Goal: Information Seeking & Learning: Learn about a topic

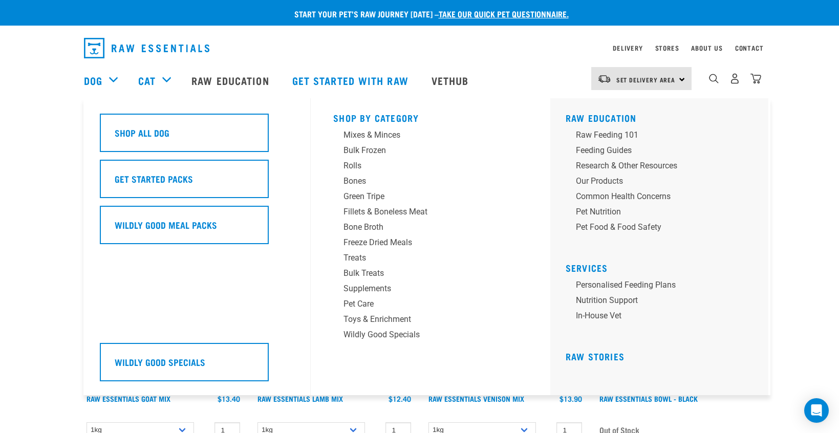
click at [108, 77] on div "Dog" at bounding box center [106, 80] width 44 height 41
click at [375, 241] on div "Freeze Dried Meals" at bounding box center [423, 242] width 160 height 12
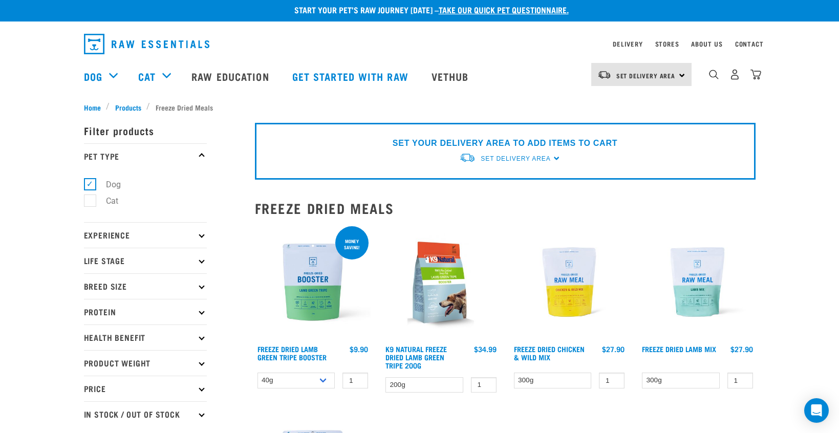
scroll to position [5, 0]
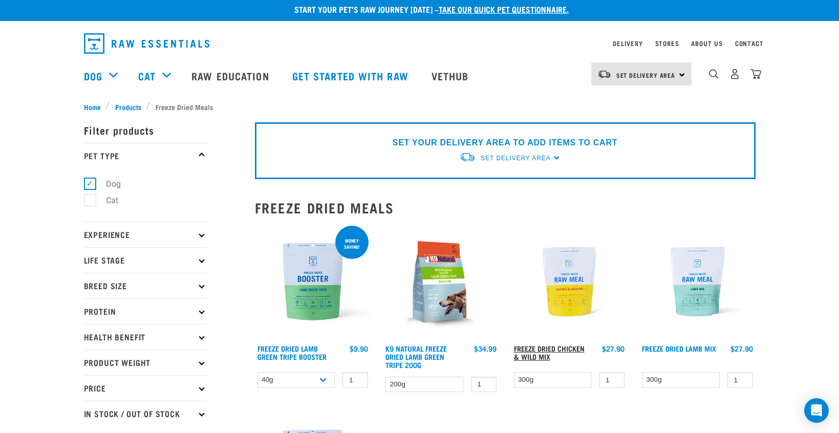
click at [527, 353] on link "Freeze Dried Chicken & Wild Mix" at bounding box center [549, 352] width 71 height 12
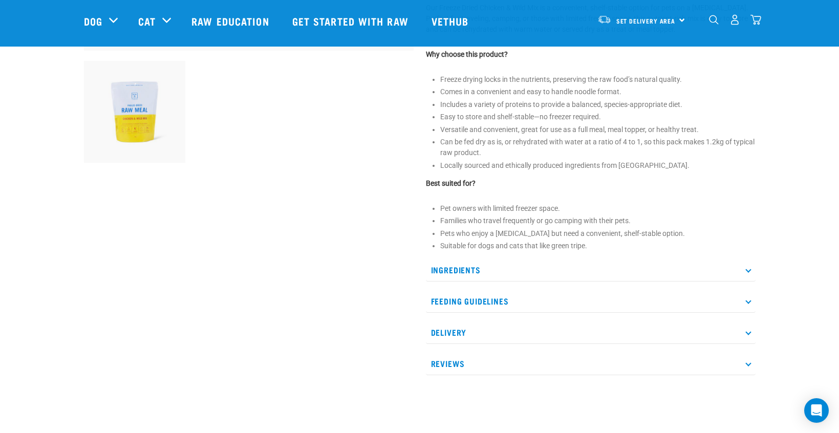
scroll to position [371, 0]
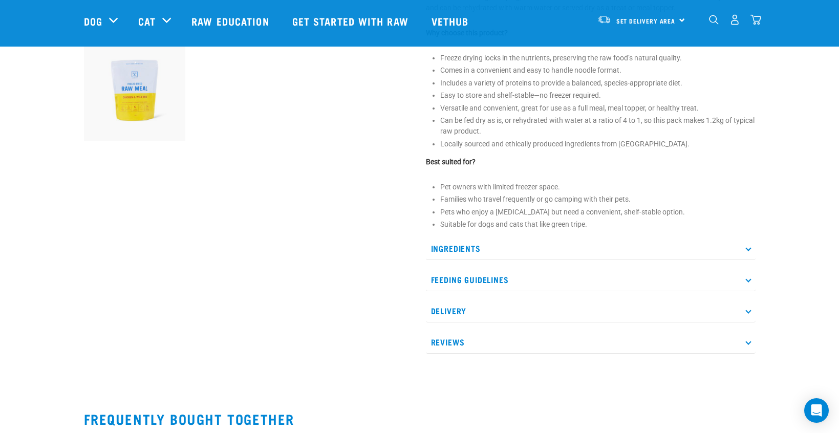
click at [748, 246] on icon at bounding box center [748, 249] width 6 height 6
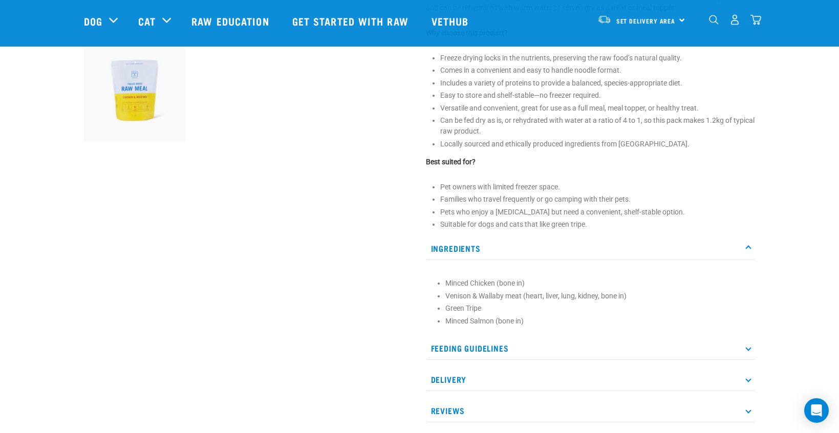
scroll to position [377, 0]
click at [747, 343] on p "Feeding Guidelines" at bounding box center [591, 346] width 330 height 23
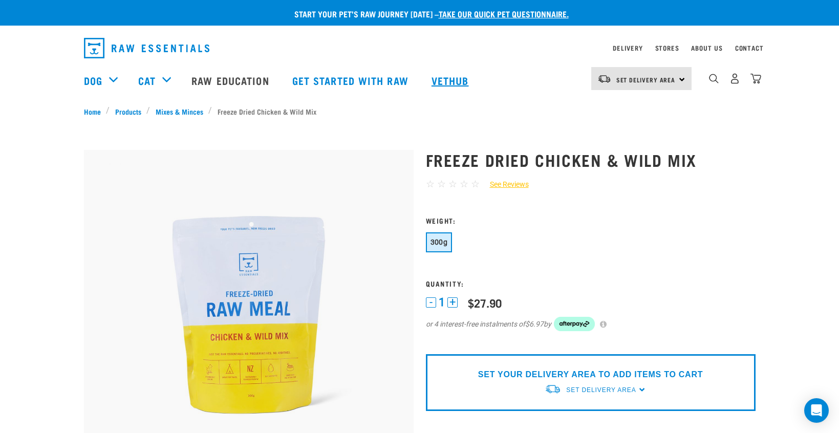
scroll to position [0, 0]
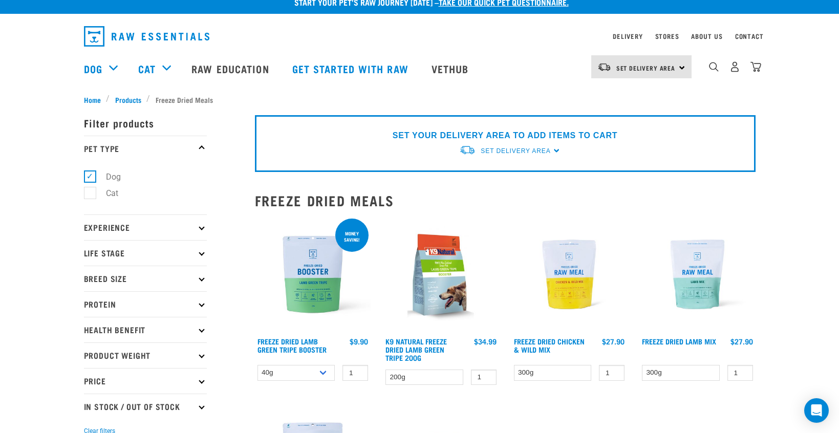
scroll to position [10, 0]
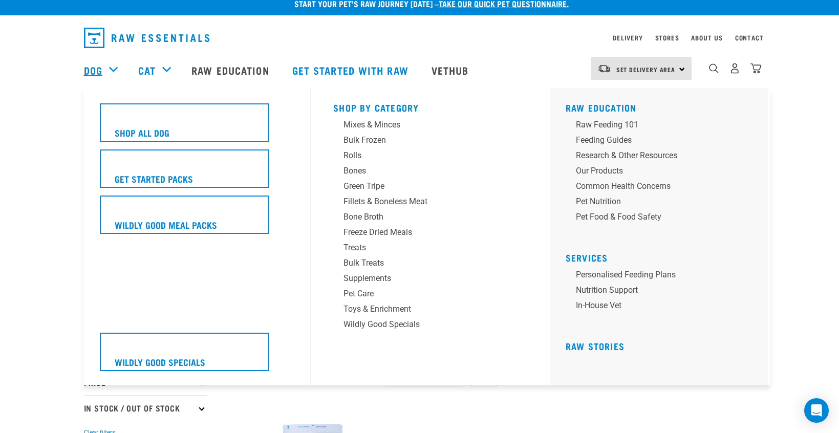
click at [100, 67] on link "Dog" at bounding box center [93, 69] width 18 height 15
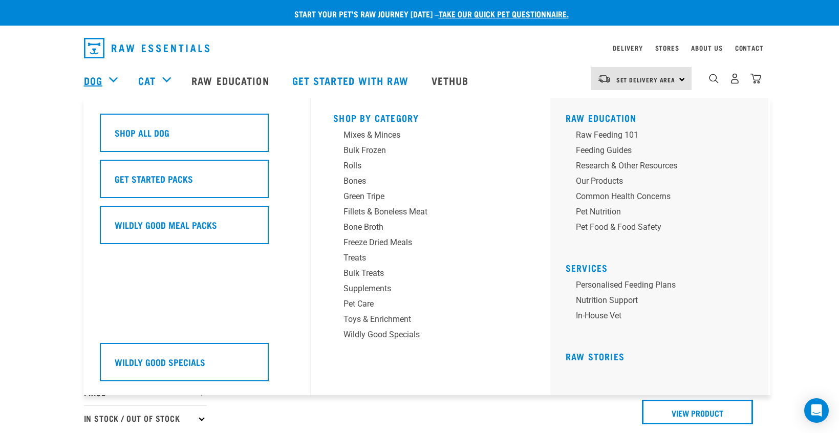
click at [95, 79] on link "Dog" at bounding box center [93, 80] width 18 height 15
click at [352, 148] on div "Bulk Frozen" at bounding box center [423, 150] width 160 height 12
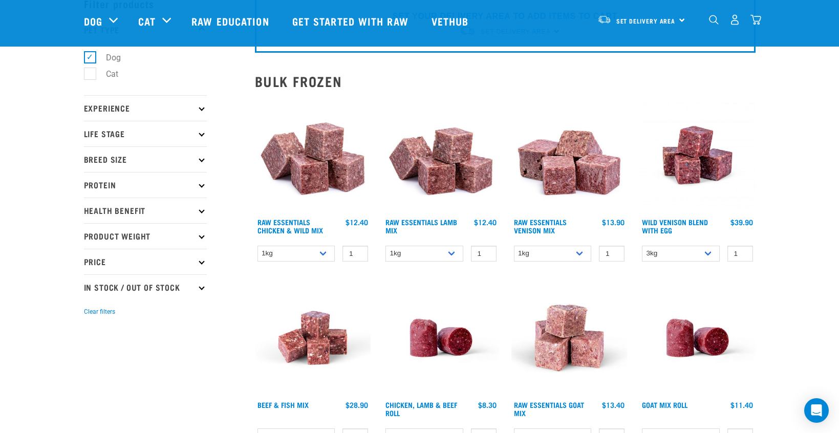
scroll to position [59, 1]
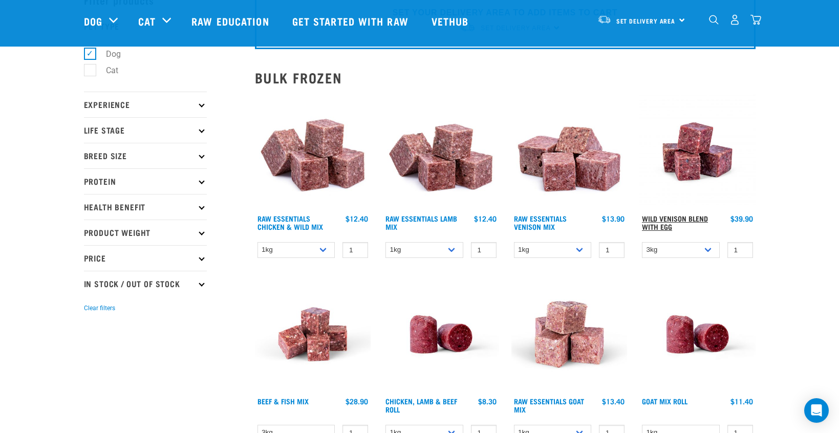
click at [655, 216] on link "Wild Venison Blend with Egg" at bounding box center [675, 222] width 66 height 12
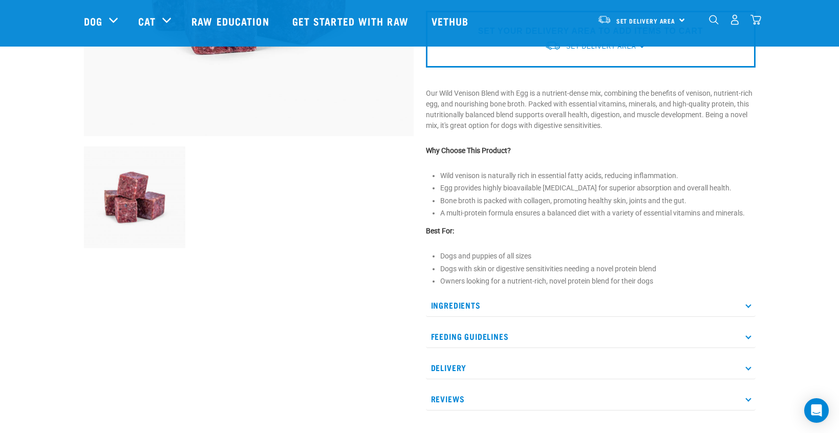
scroll to position [269, 0]
click at [748, 303] on icon at bounding box center [748, 304] width 6 height 6
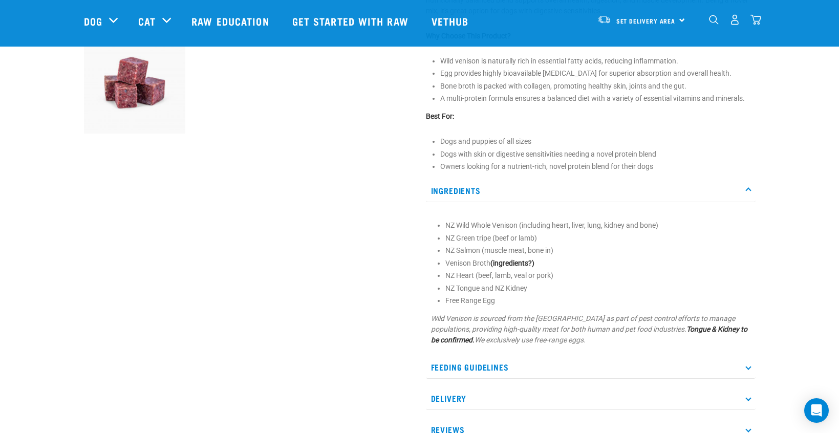
scroll to position [383, 0]
click at [748, 363] on p "Feeding Guidelines" at bounding box center [591, 367] width 330 height 23
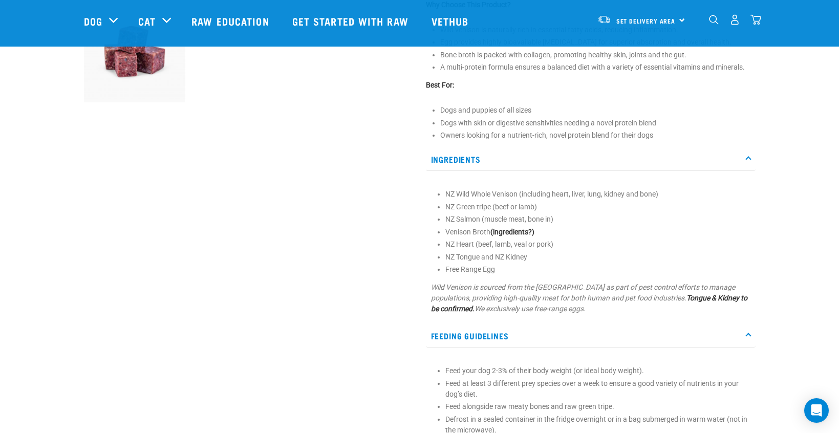
scroll to position [412, 0]
click at [746, 331] on p "Feeding Guidelines" at bounding box center [591, 337] width 330 height 23
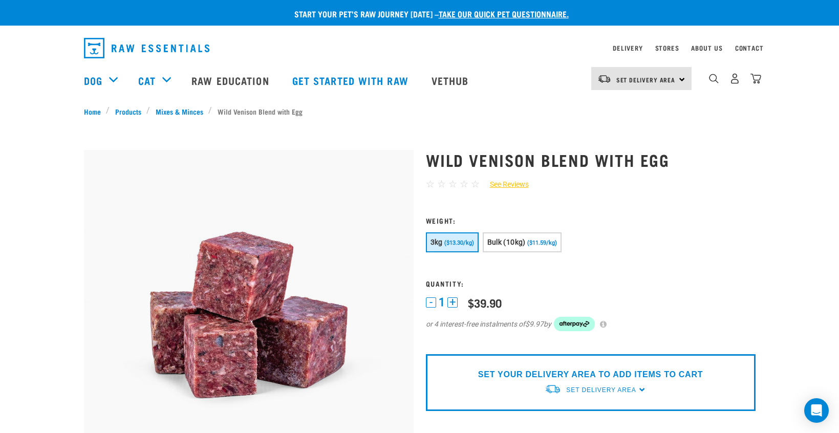
scroll to position [0, 0]
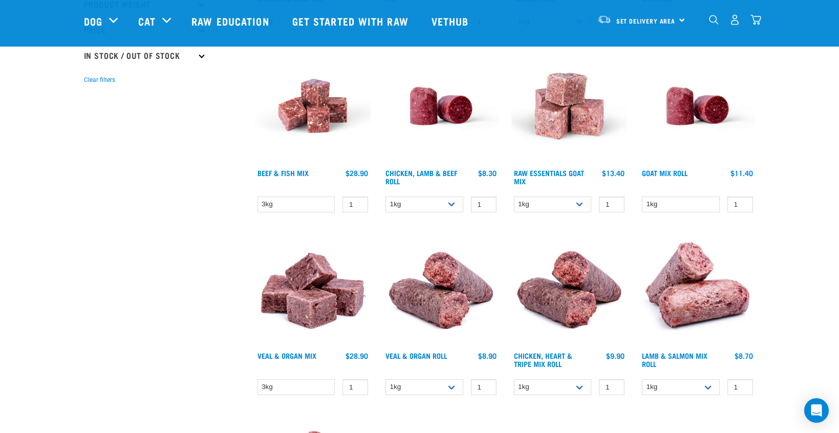
scroll to position [293, 0]
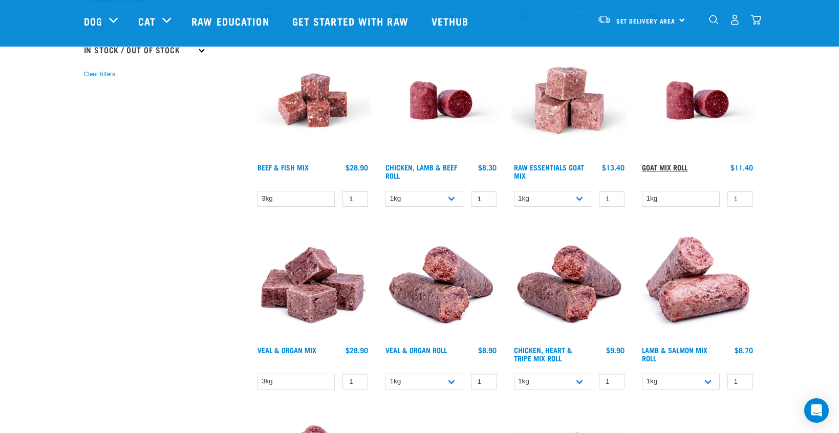
click at [665, 165] on link "Goat Mix Roll" at bounding box center [665, 167] width 46 height 4
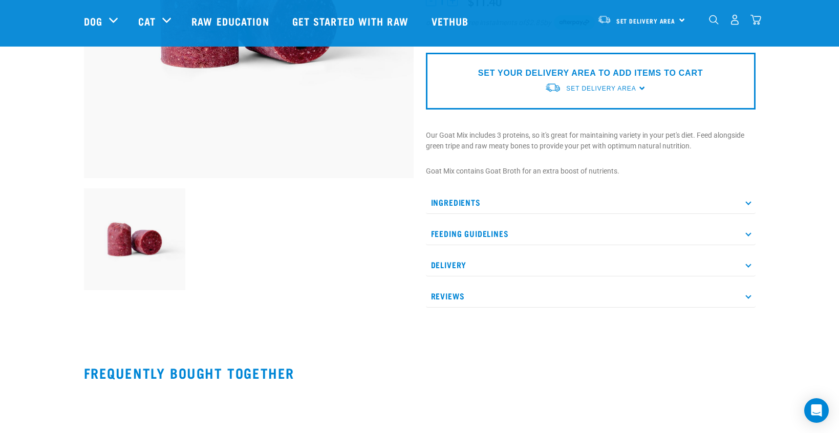
scroll to position [237, 0]
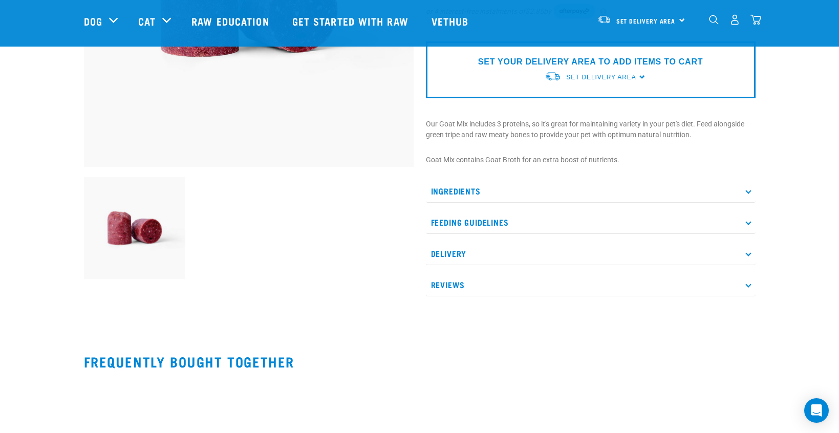
click at [746, 189] on icon at bounding box center [748, 191] width 6 height 6
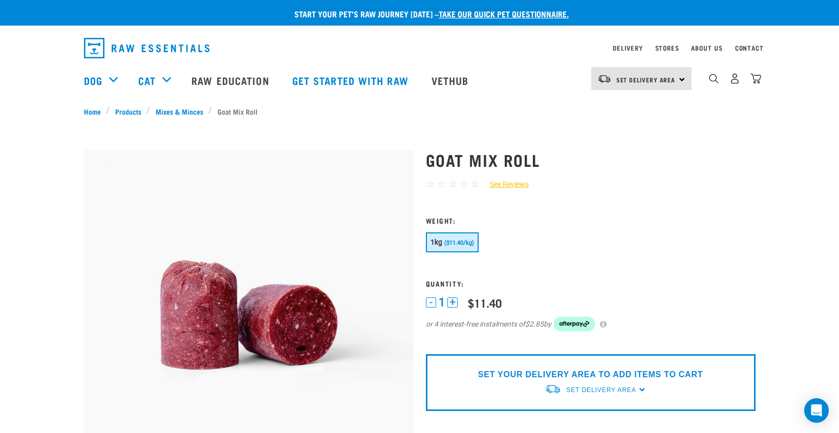
scroll to position [0, 0]
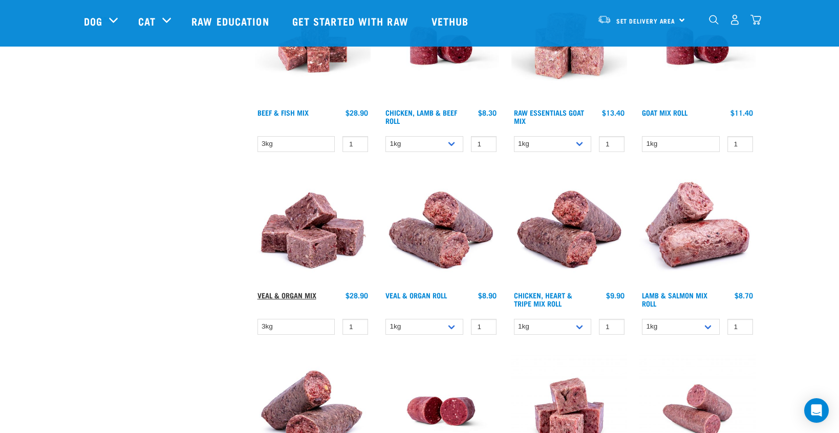
scroll to position [349, 0]
click at [287, 296] on link "Veal & Organ Mix" at bounding box center [286, 295] width 59 height 4
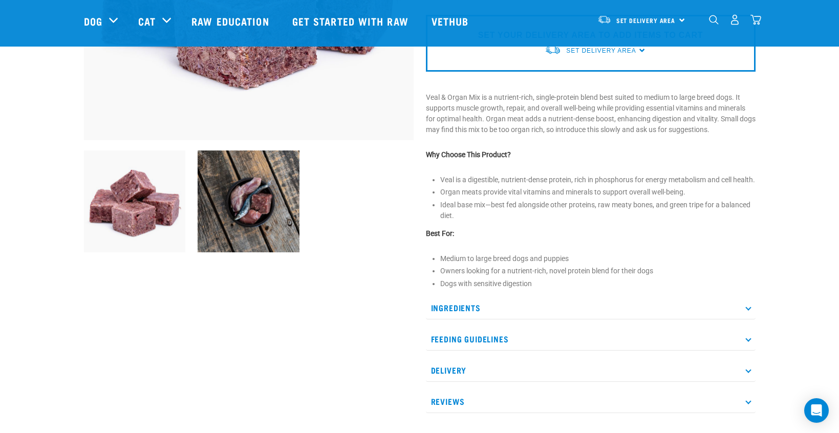
scroll to position [276, 0]
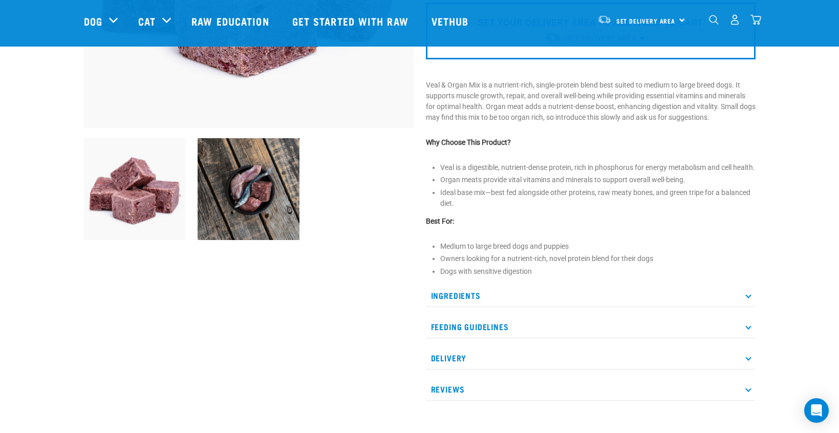
click at [746, 301] on p "Ingredients" at bounding box center [591, 295] width 330 height 23
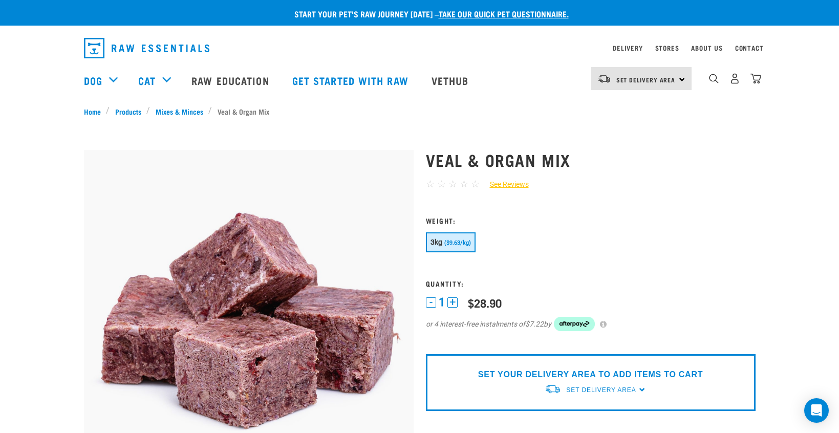
scroll to position [0, 0]
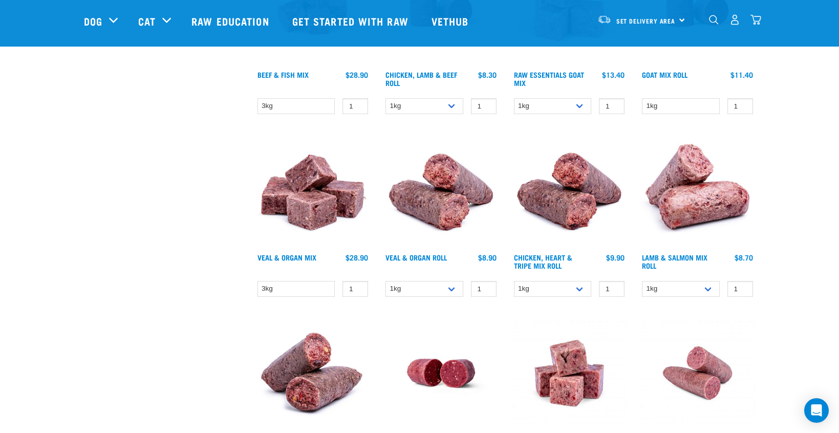
scroll to position [389, 0]
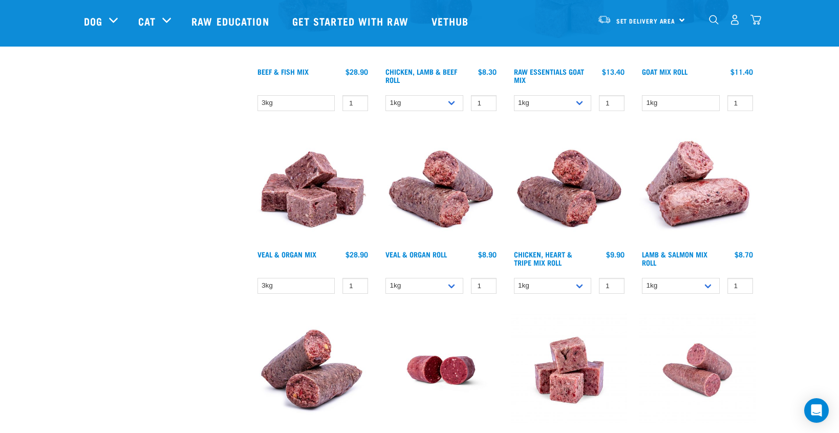
click at [409, 223] on img at bounding box center [441, 187] width 116 height 116
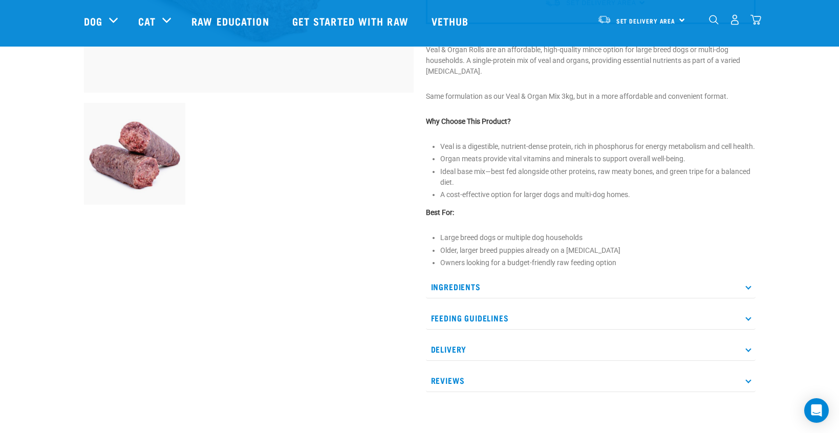
scroll to position [325, 0]
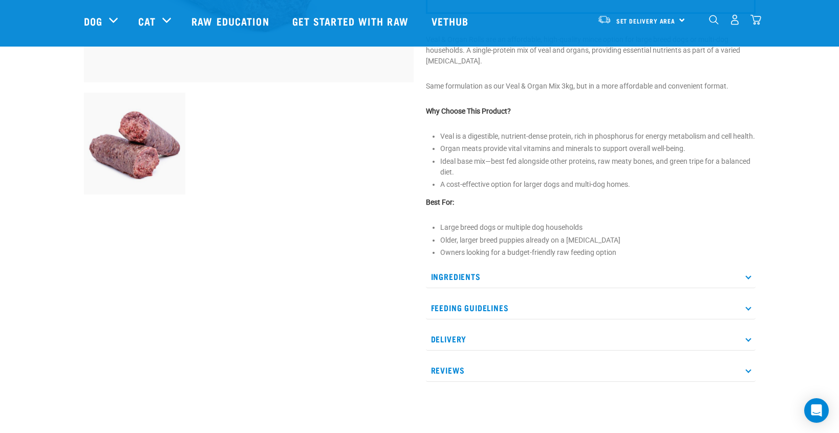
click at [746, 280] on p "Ingredients" at bounding box center [591, 276] width 330 height 23
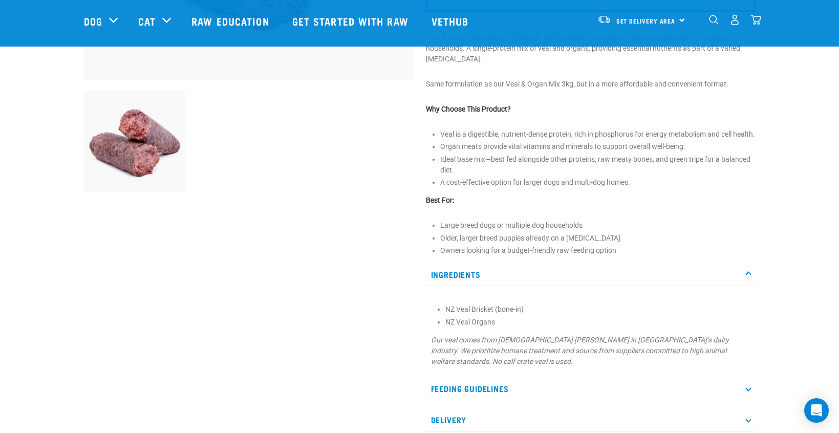
click at [746, 280] on p "Ingredients" at bounding box center [591, 274] width 330 height 23
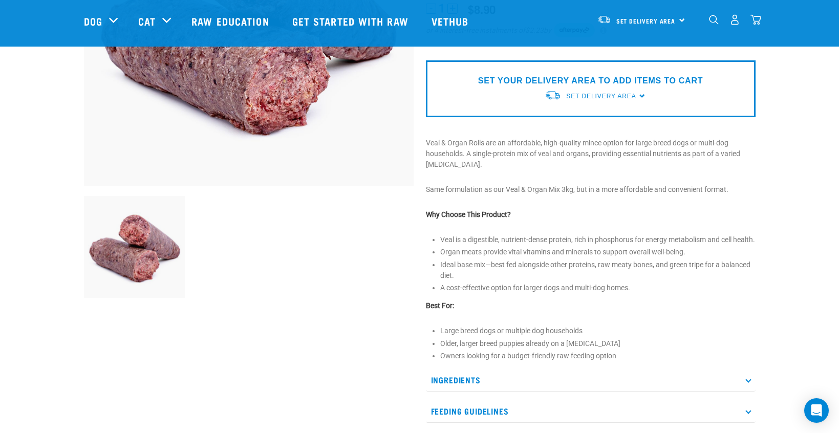
scroll to position [166, 0]
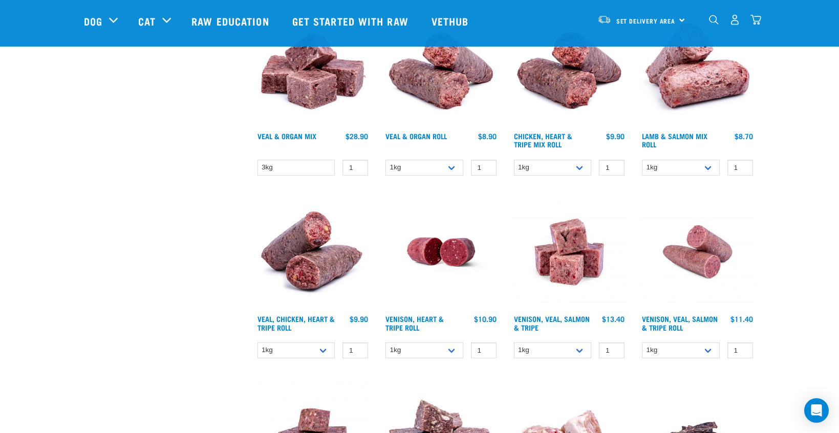
scroll to position [508, 0]
click at [409, 316] on link "Venison, Heart & Tripe Roll" at bounding box center [414, 322] width 58 height 12
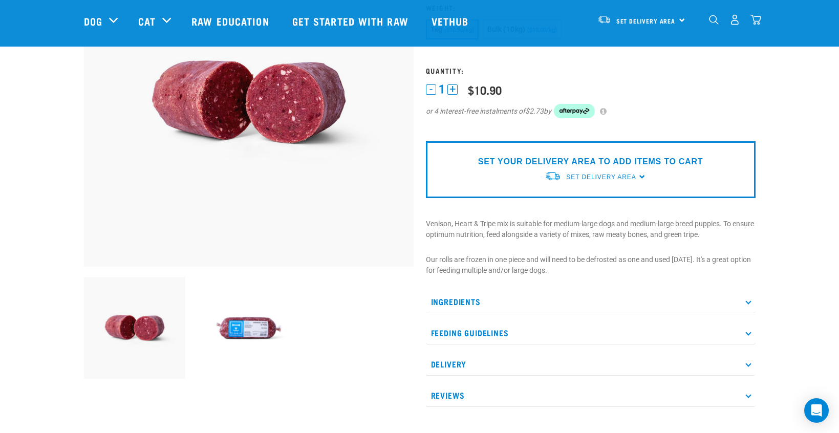
scroll to position [134, 0]
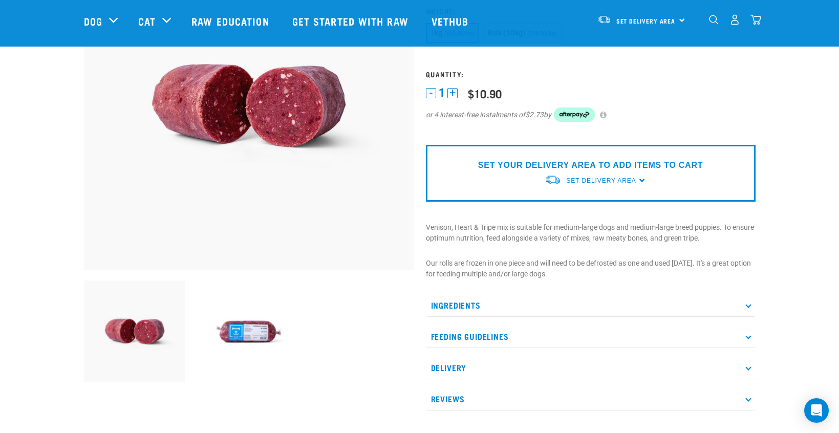
click at [746, 302] on p "Ingredients" at bounding box center [591, 305] width 330 height 23
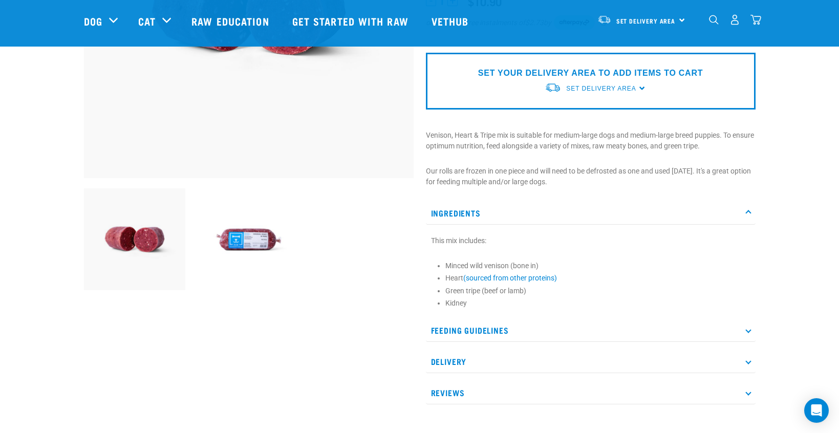
scroll to position [227, 0]
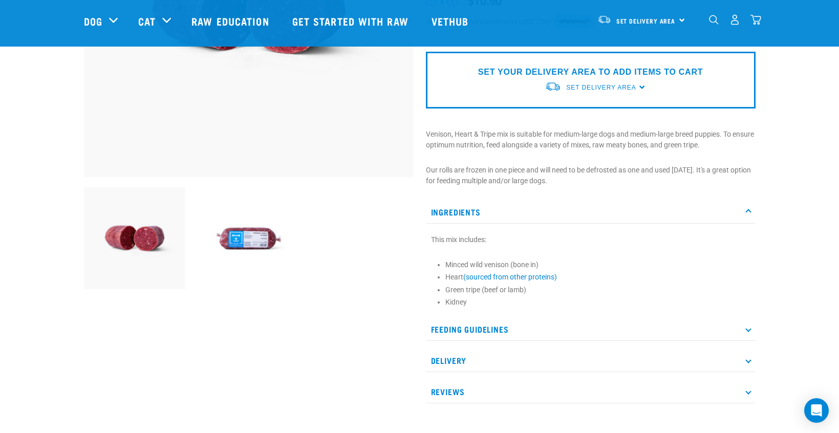
click at [747, 328] on icon at bounding box center [748, 330] width 6 height 6
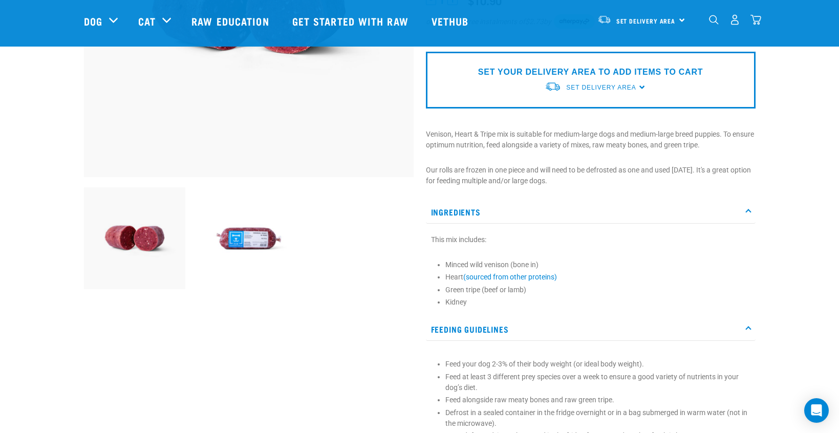
click at [747, 327] on p "Feeding Guidelines" at bounding box center [591, 329] width 330 height 23
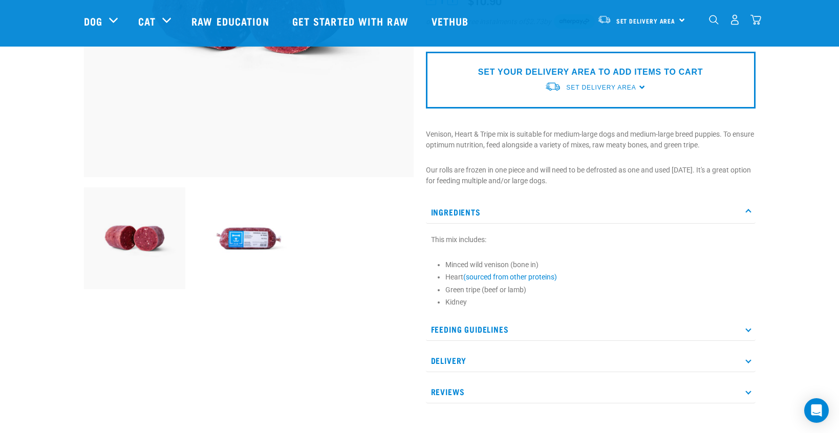
click at [747, 328] on icon at bounding box center [748, 330] width 6 height 6
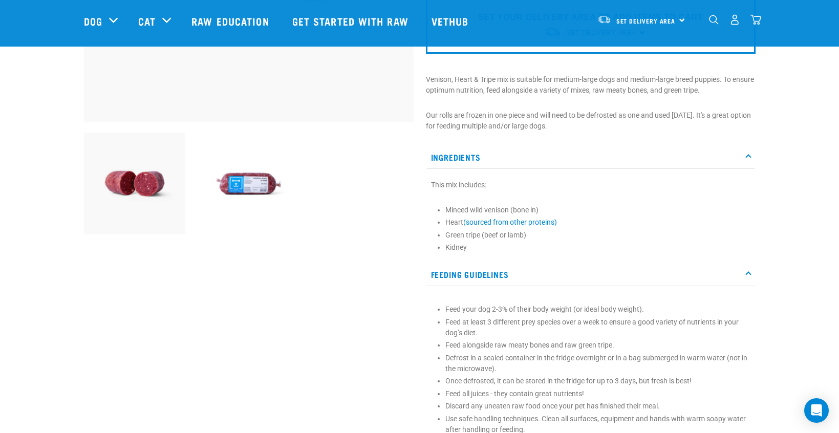
scroll to position [285, 0]
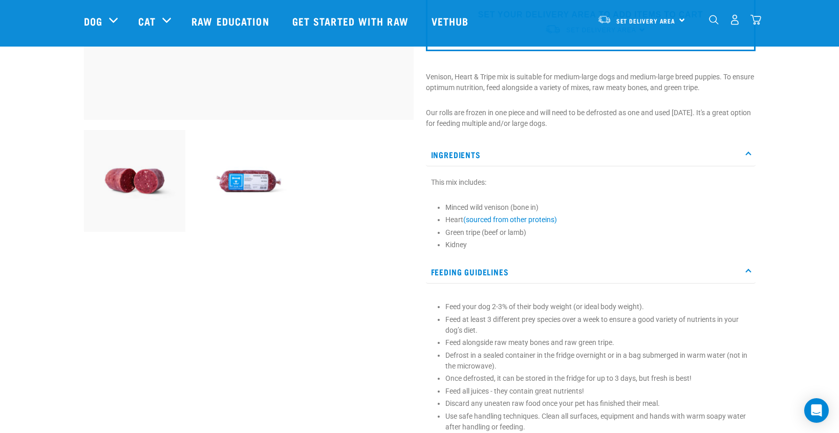
click at [747, 267] on p "Feeding Guidelines" at bounding box center [591, 271] width 330 height 23
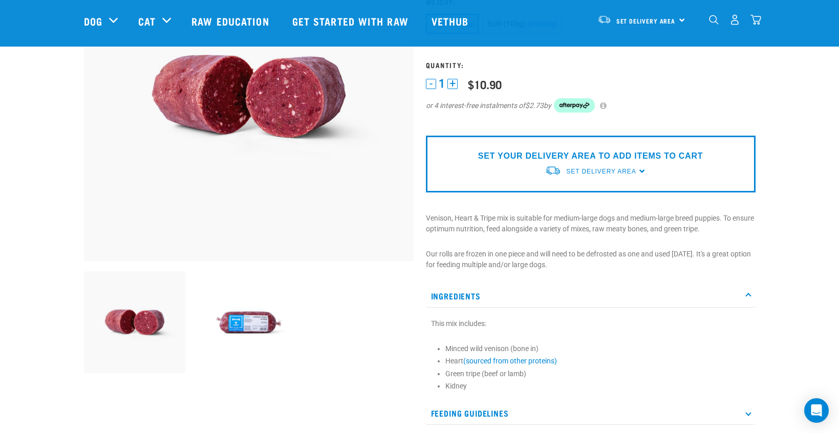
scroll to position [142, 0]
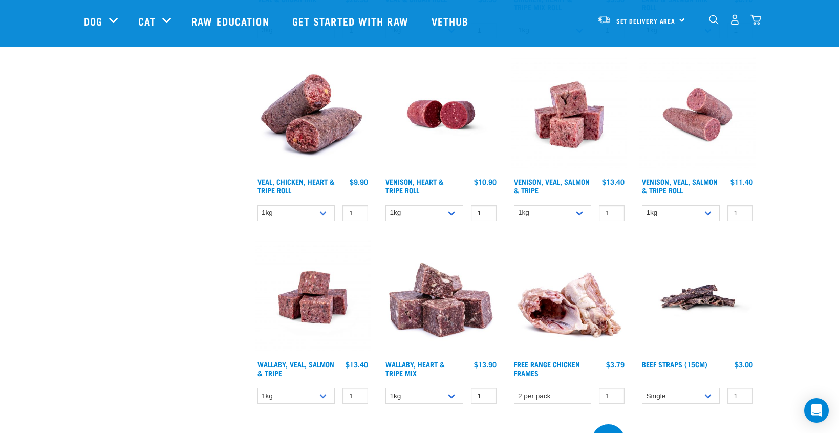
scroll to position [644, 0]
click at [418, 367] on link "Wallaby, Heart & Tripe Mix" at bounding box center [414, 369] width 59 height 12
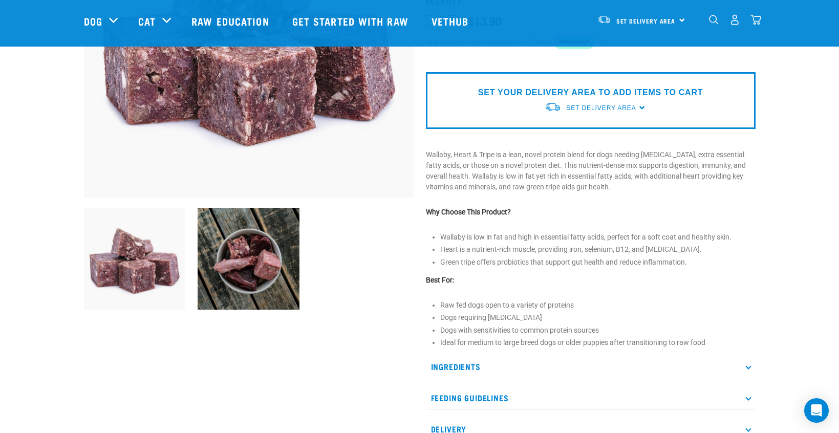
scroll to position [207, 0]
click at [748, 366] on icon at bounding box center [748, 366] width 6 height 6
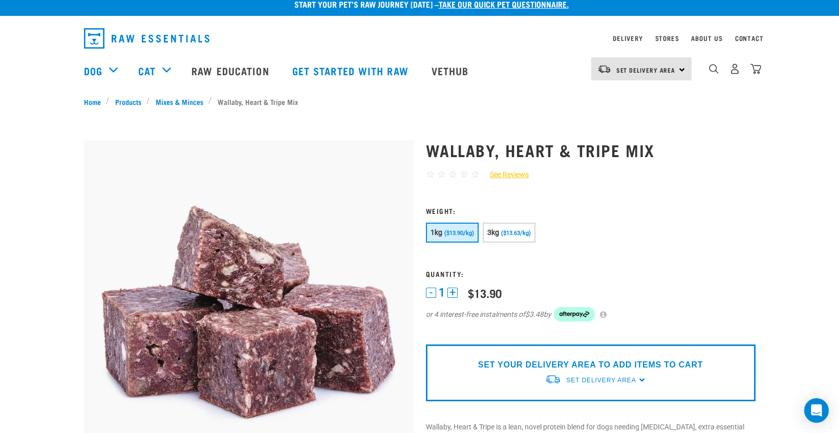
scroll to position [8, 0]
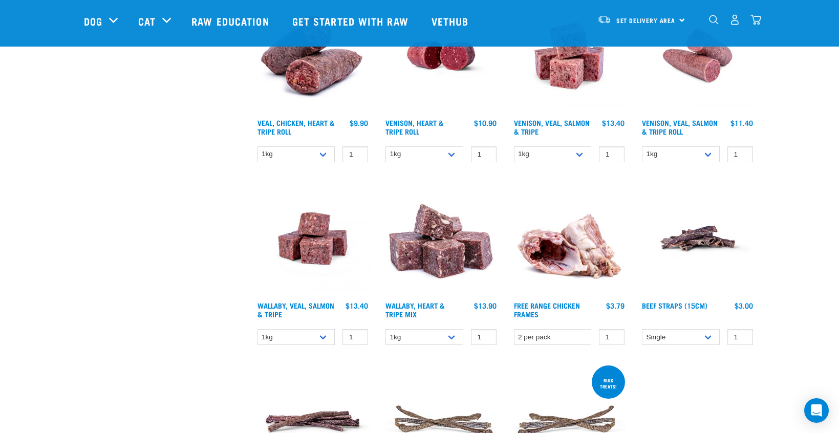
scroll to position [719, 0]
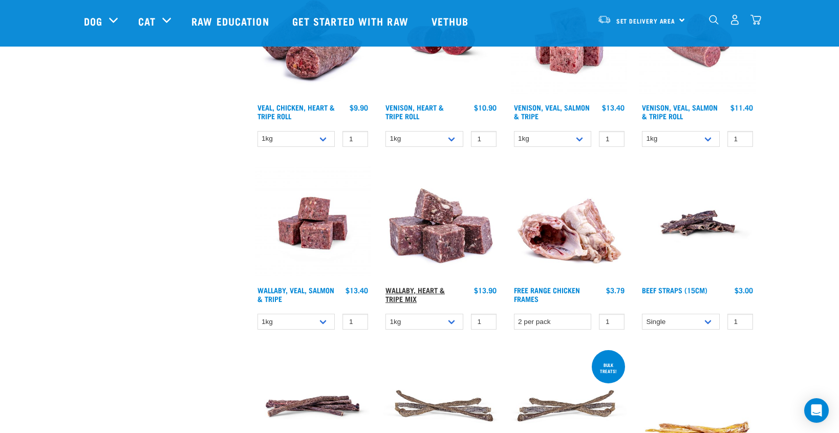
click at [409, 292] on link "Wallaby, Heart & Tripe Mix" at bounding box center [414, 294] width 59 height 12
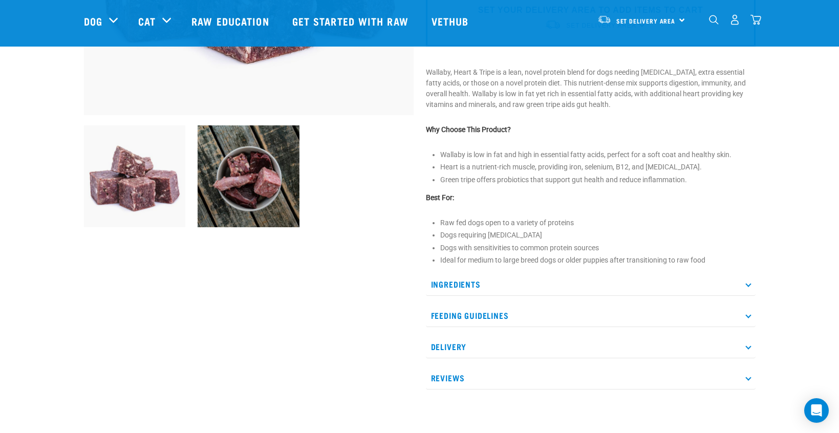
scroll to position [290, 0]
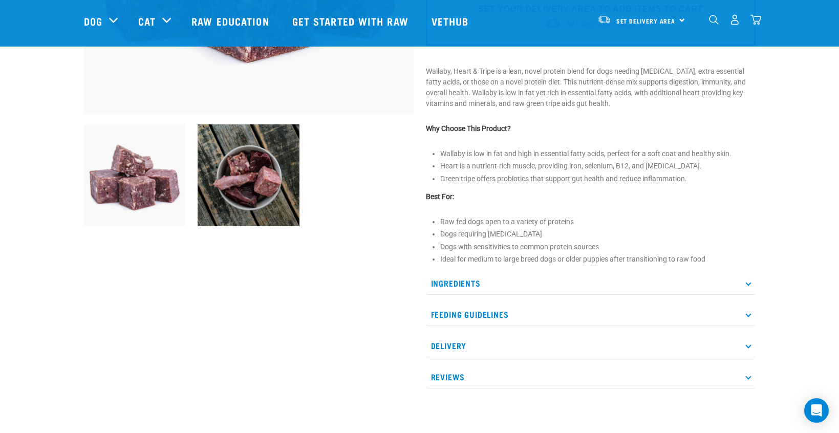
click at [749, 281] on icon at bounding box center [748, 283] width 6 height 6
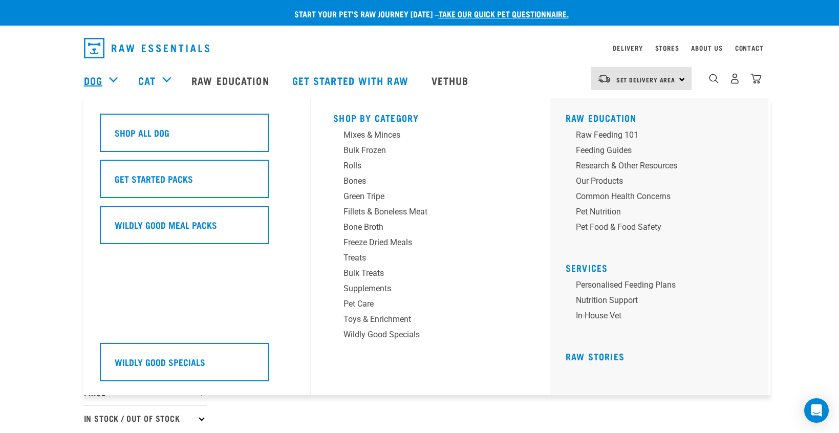
click at [93, 77] on link "Dog" at bounding box center [93, 80] width 18 height 15
click at [97, 76] on link "Dog" at bounding box center [93, 80] width 18 height 15
click at [93, 78] on link "Dog" at bounding box center [93, 80] width 18 height 15
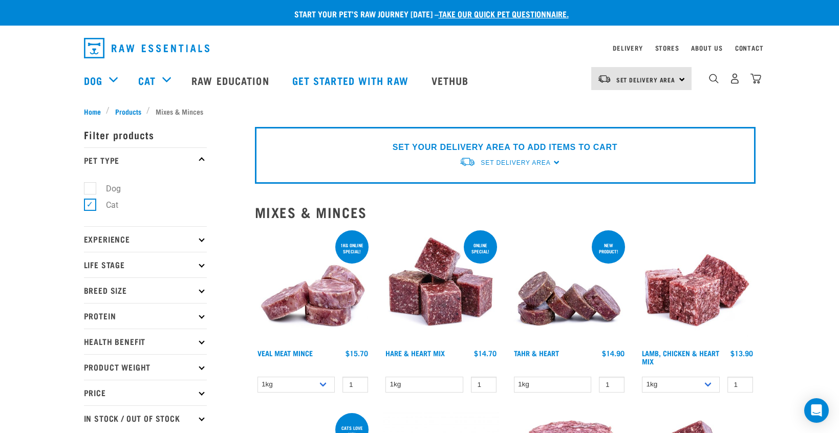
click at [91, 184] on label "Dog" at bounding box center [107, 188] width 35 height 13
click at [91, 184] on input "Dog" at bounding box center [87, 186] width 7 height 7
checkbox input "true"
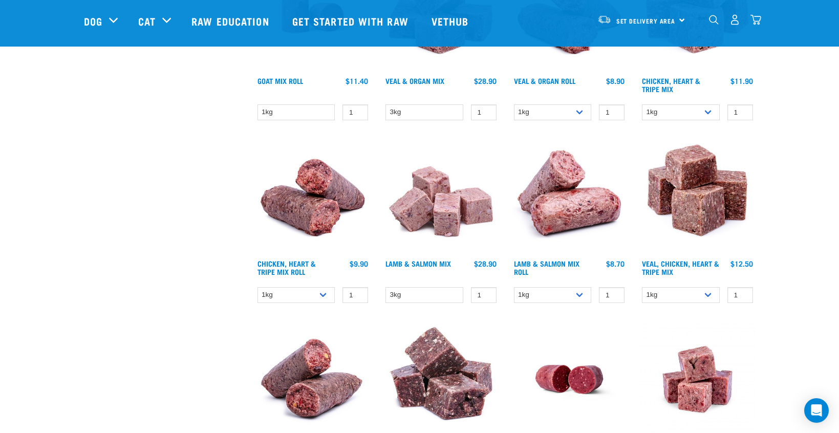
scroll to position [750, 0]
click at [418, 261] on link "Lamb & Salmon Mix" at bounding box center [418, 263] width 66 height 4
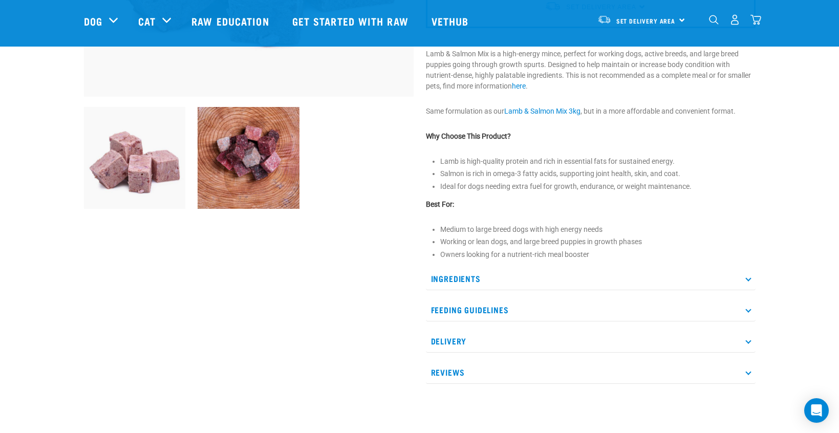
scroll to position [308, 0]
click at [748, 276] on icon at bounding box center [748, 278] width 6 height 6
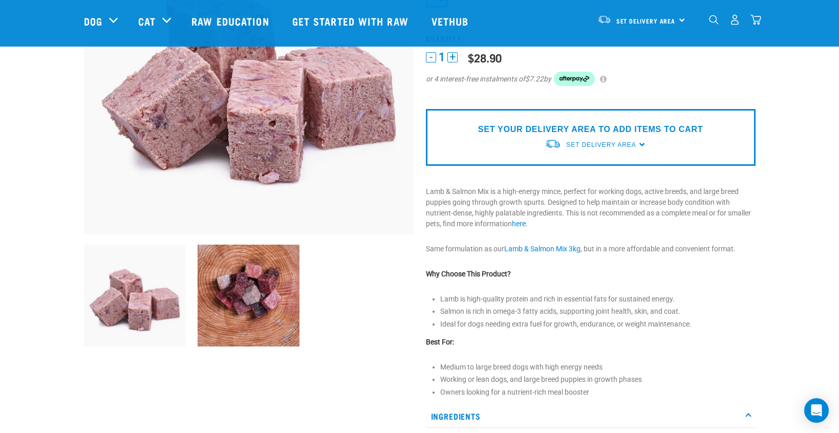
scroll to position [170, 0]
click at [519, 221] on link "here" at bounding box center [519, 223] width 14 height 8
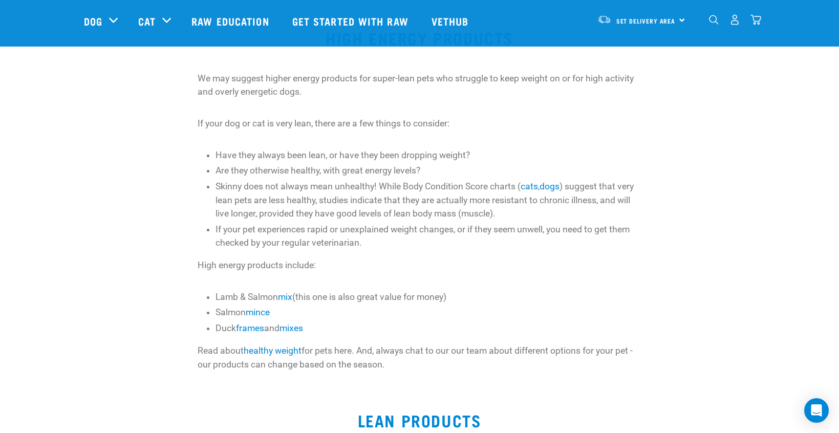
scroll to position [126, 0]
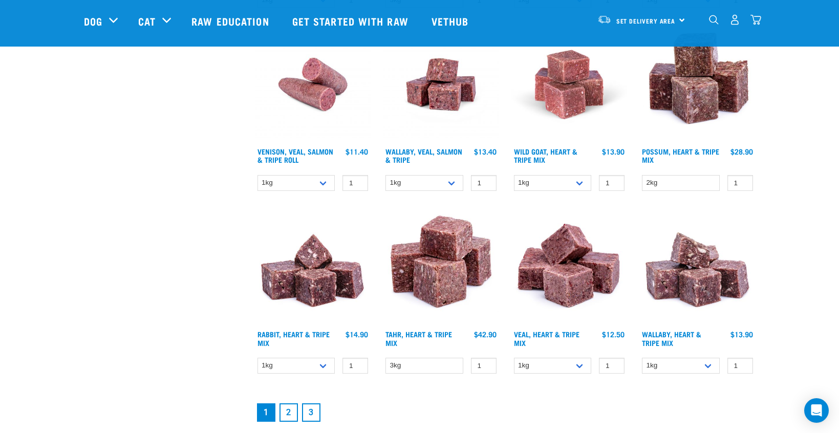
scroll to position [1228, 0]
click at [558, 338] on link "Veal, Heart & Tripe Mix" at bounding box center [547, 338] width 66 height 12
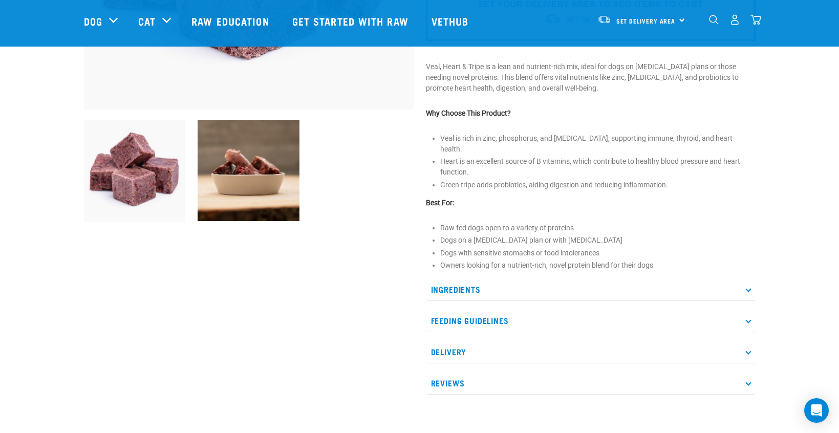
scroll to position [309, 0]
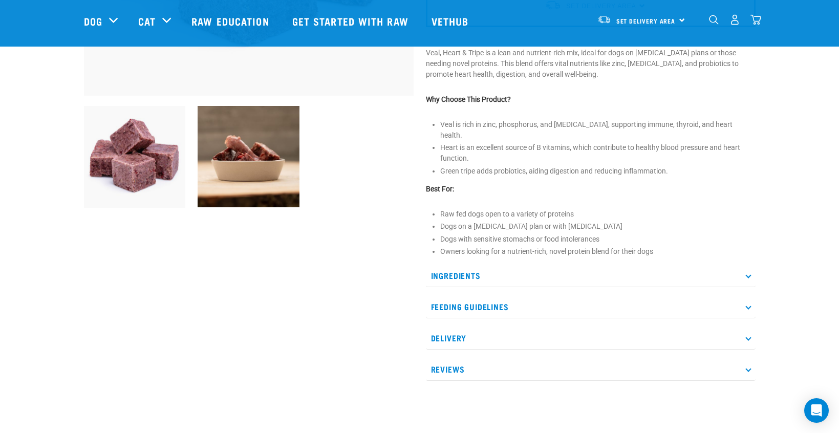
click at [746, 264] on p "Ingredients" at bounding box center [591, 275] width 330 height 23
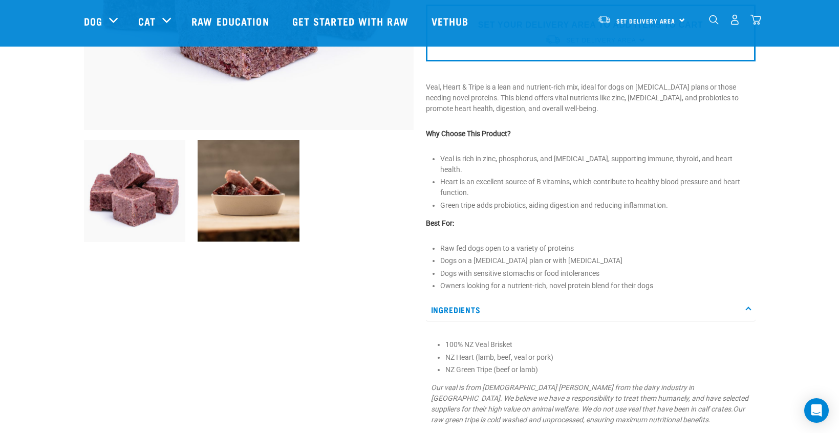
scroll to position [277, 0]
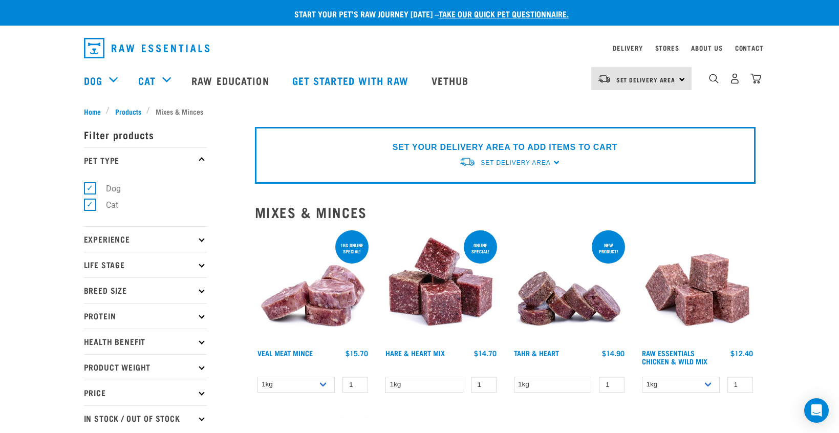
click at [90, 204] on label "Cat" at bounding box center [106, 205] width 33 height 13
click at [90, 204] on input "Cat" at bounding box center [87, 203] width 7 height 7
checkbox input "false"
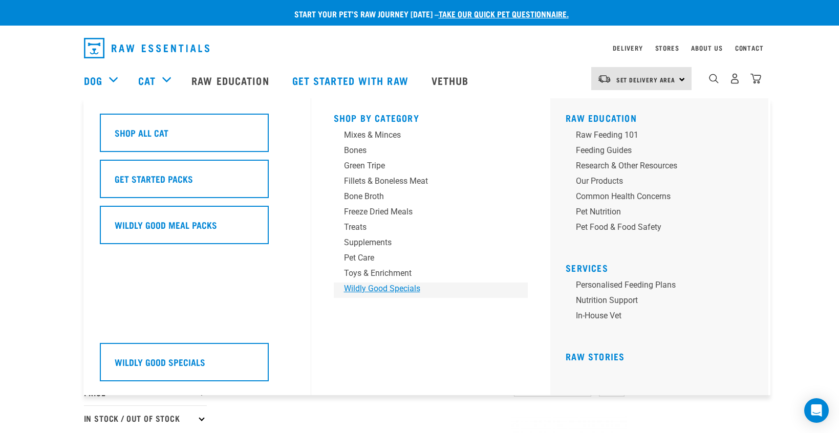
click at [365, 289] on div "Wildly Good Specials" at bounding box center [424, 288] width 160 height 12
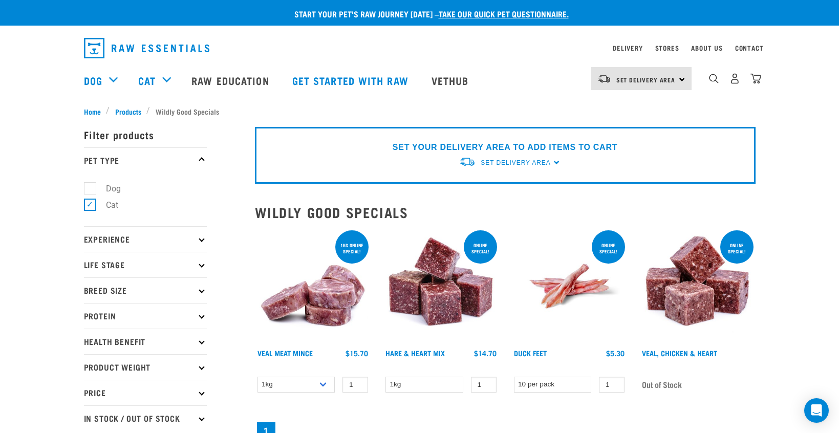
click at [90, 186] on label "Dog" at bounding box center [107, 188] width 35 height 13
click at [89, 186] on input "Dog" at bounding box center [87, 186] width 7 height 7
checkbox input "true"
click at [90, 201] on label "Cat" at bounding box center [106, 205] width 33 height 13
click at [89, 201] on input "Cat" at bounding box center [87, 203] width 7 height 7
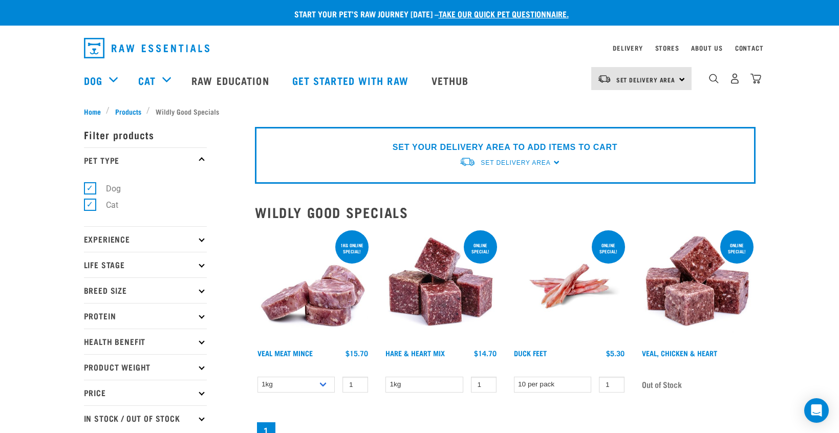
checkbox input "false"
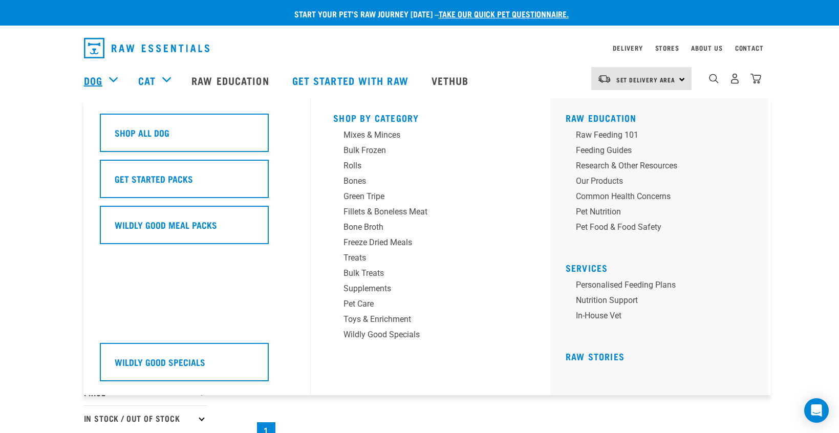
click at [94, 77] on link "Dog" at bounding box center [93, 80] width 18 height 15
click at [91, 77] on link "Dog" at bounding box center [93, 80] width 18 height 15
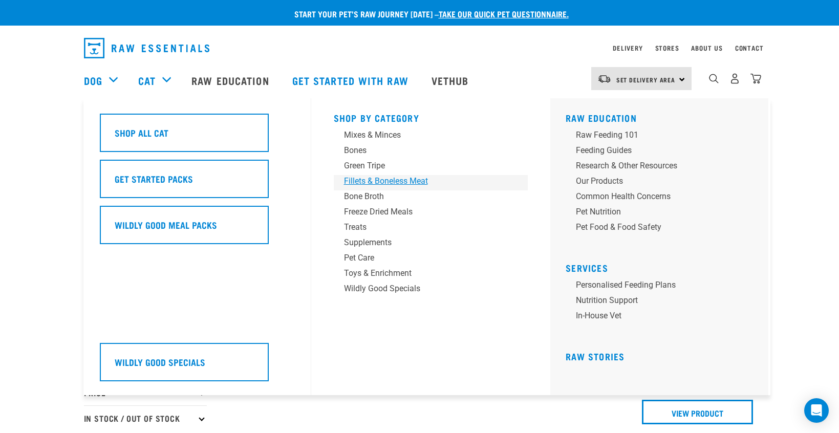
click at [356, 180] on div "Fillets & Boneless Meat" at bounding box center [424, 181] width 160 height 12
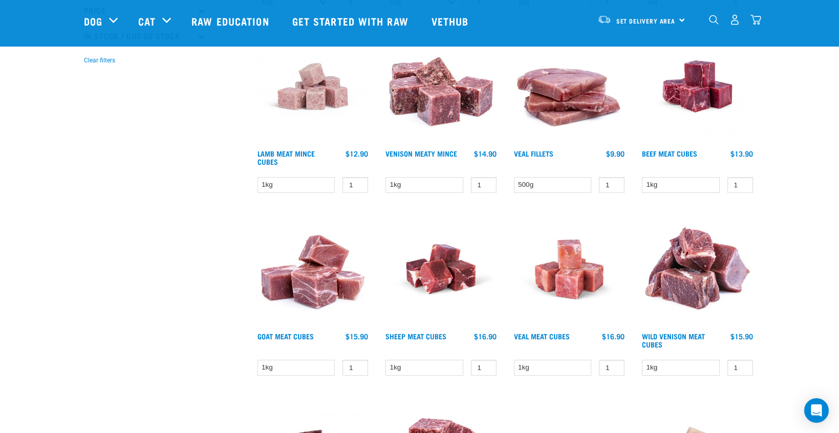
scroll to position [308, 0]
click at [653, 151] on link "Beef Meat Cubes" at bounding box center [669, 153] width 55 height 4
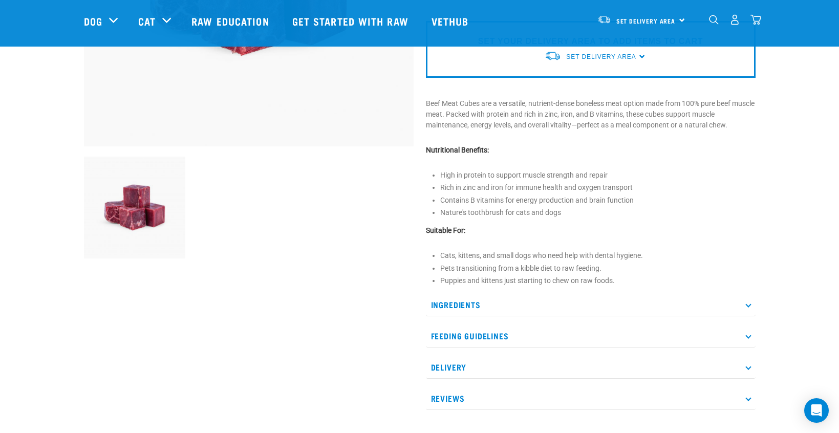
scroll to position [262, 0]
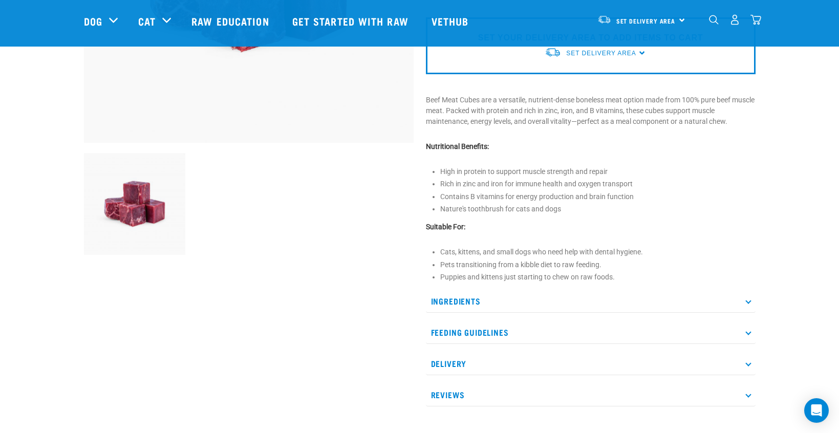
click at [748, 298] on icon at bounding box center [748, 301] width 6 height 6
click at [748, 362] on icon at bounding box center [748, 363] width 6 height 6
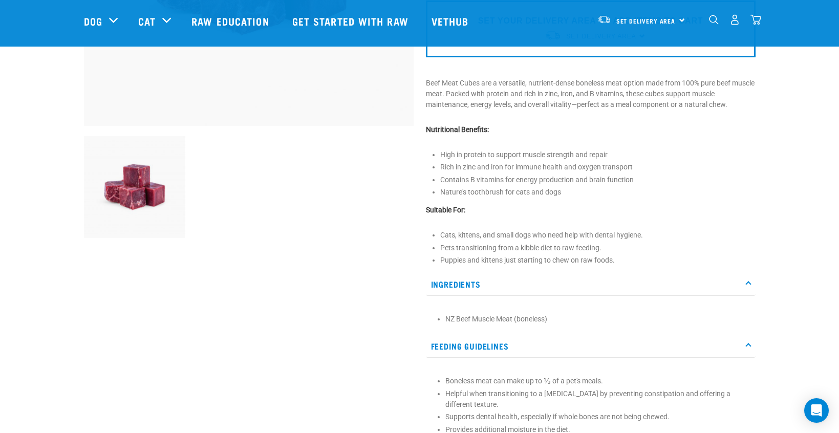
scroll to position [279, 0]
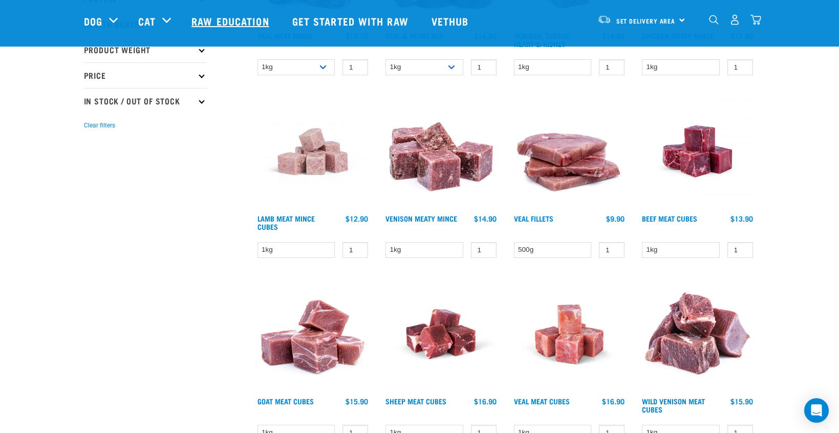
scroll to position [232, 0]
